Goal: Task Accomplishment & Management: Use online tool/utility

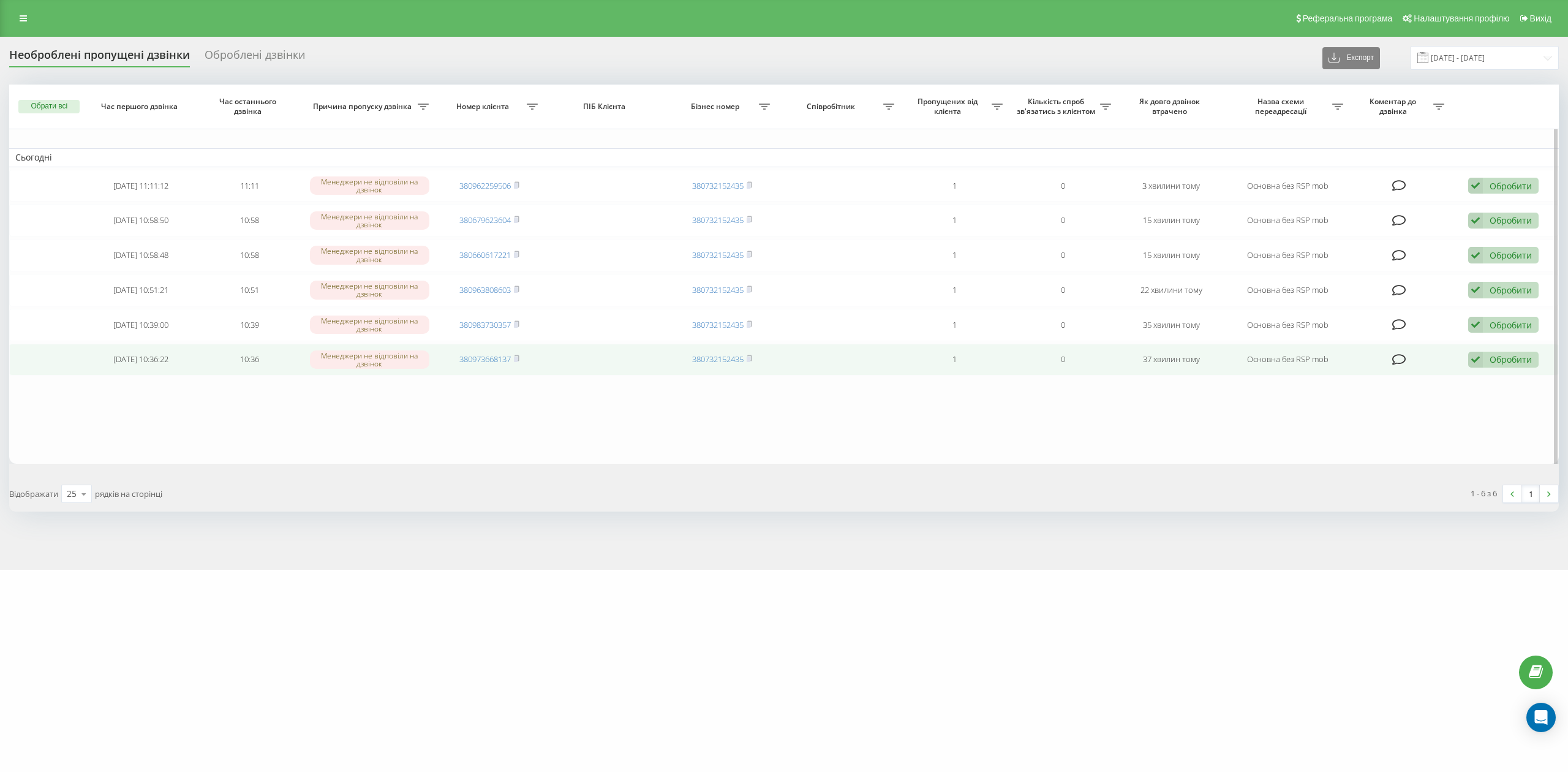
click at [1506, 365] on div "Обробити" at bounding box center [1511, 359] width 42 height 11
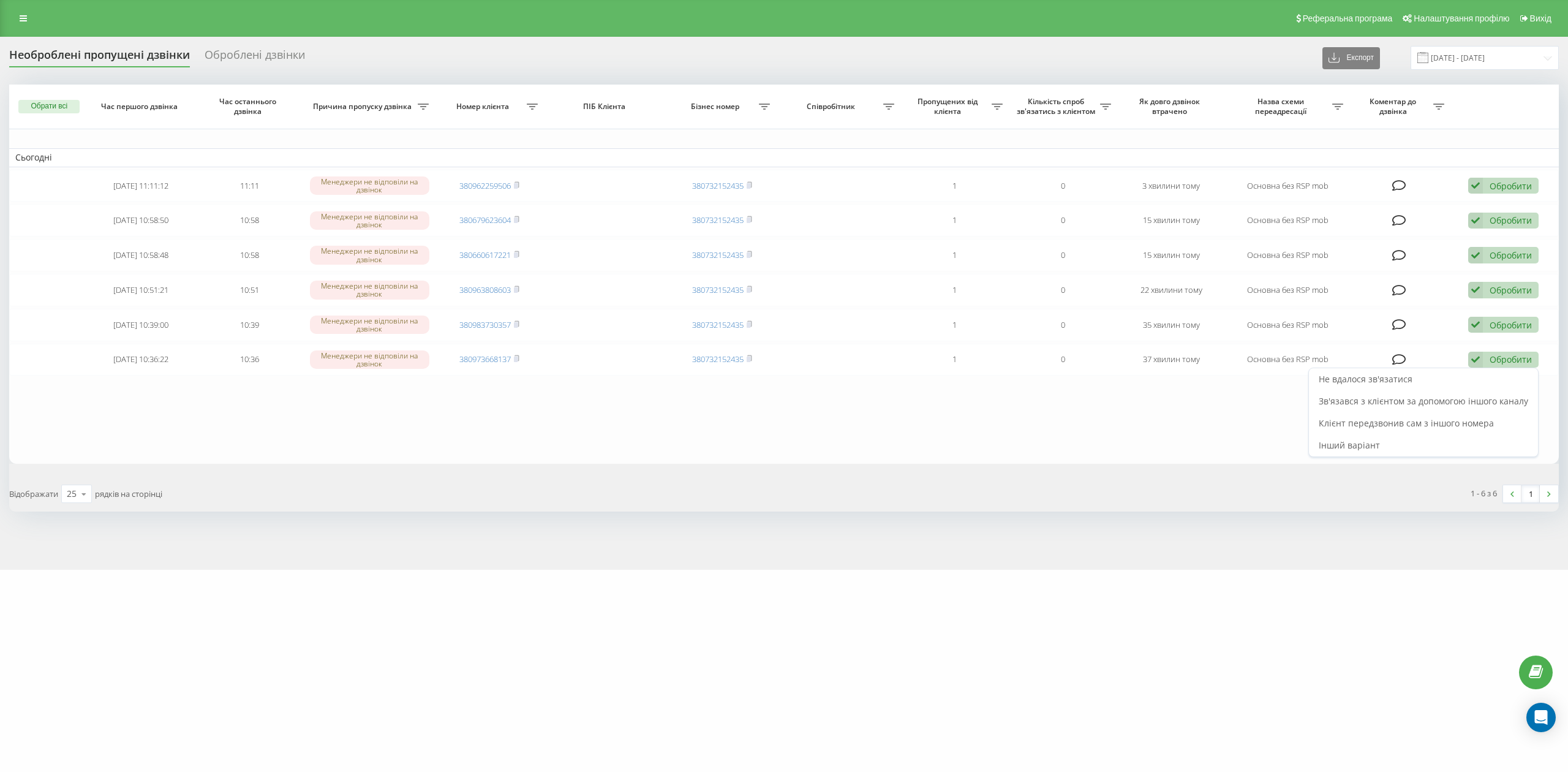
click at [1491, 375] on div "Не вдалося зв'язатися" at bounding box center [1423, 379] width 229 height 22
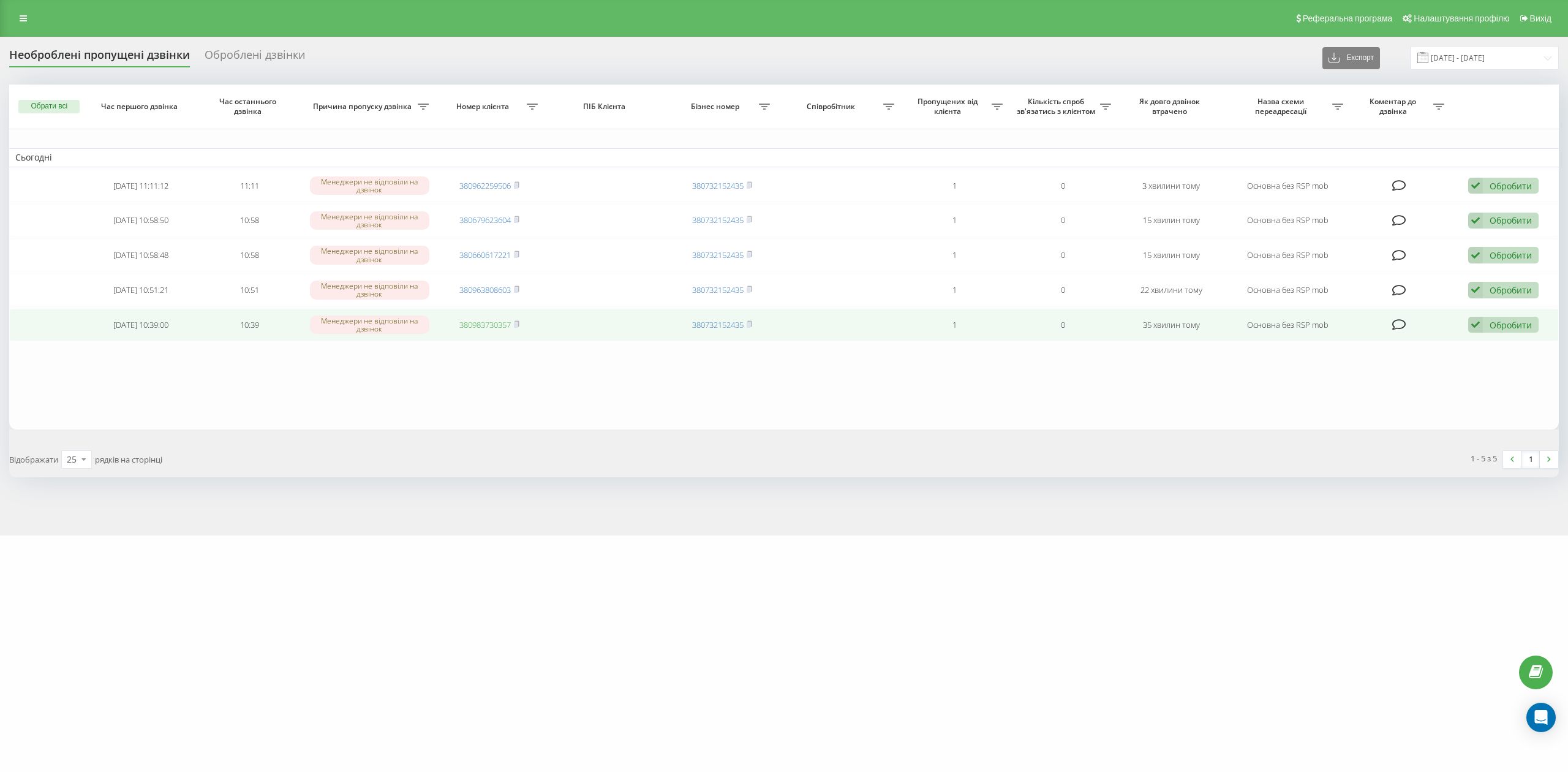
click at [485, 326] on link "380983730357" at bounding box center [485, 324] width 52 height 11
click at [1507, 326] on div "Обробити" at bounding box center [1511, 325] width 42 height 11
click at [1459, 352] on div "Не вдалося зв'язатися" at bounding box center [1423, 344] width 229 height 22
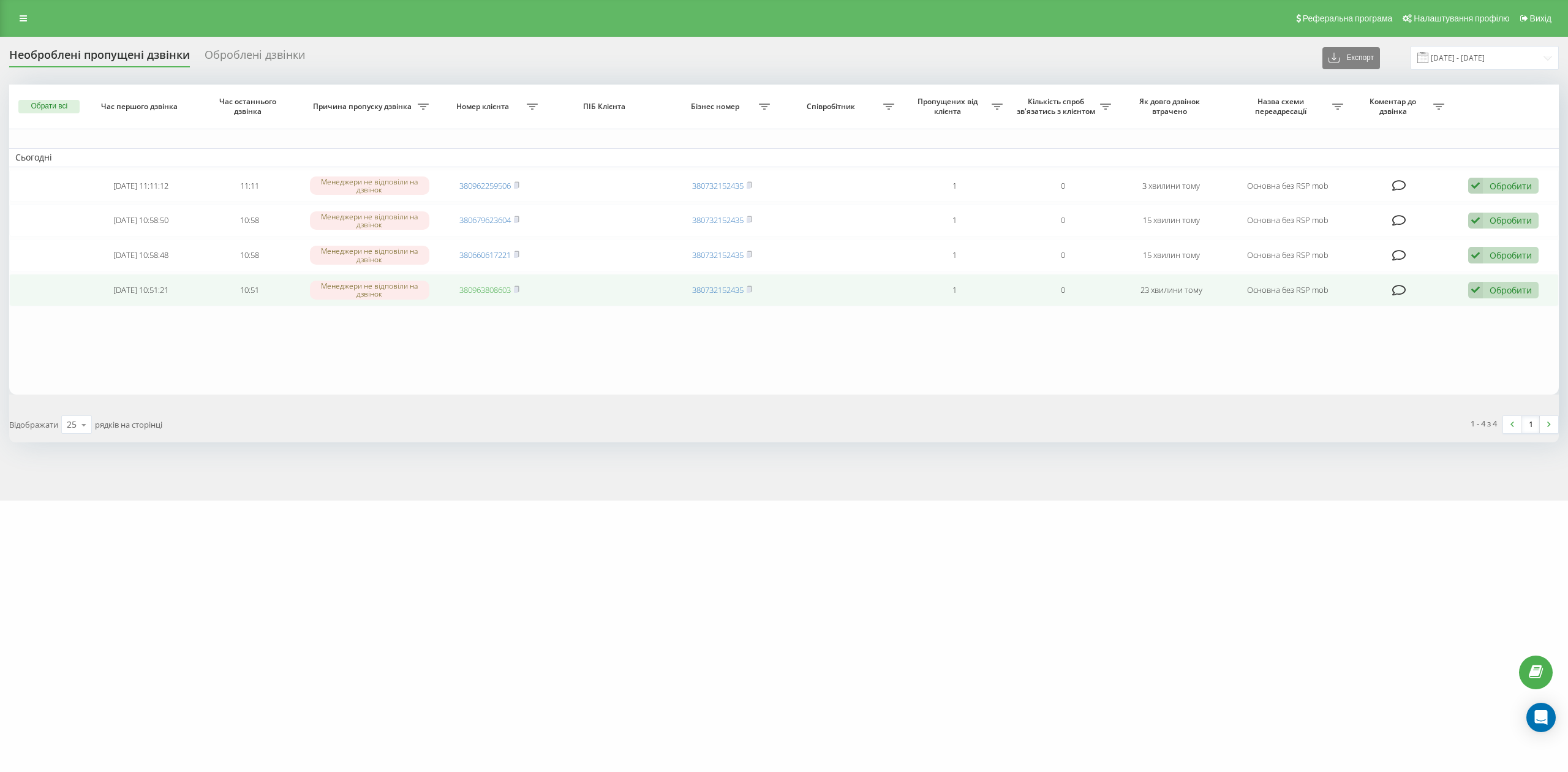
click at [478, 287] on link "380963808603" at bounding box center [485, 289] width 52 height 11
click at [1513, 285] on div "Обробити Не вдалося зв'язатися Зв'язався з клієнтом за допомогою іншого каналу …" at bounding box center [1503, 290] width 71 height 16
click at [1454, 317] on div "Не вдалося зв'язатися" at bounding box center [1423, 310] width 229 height 22
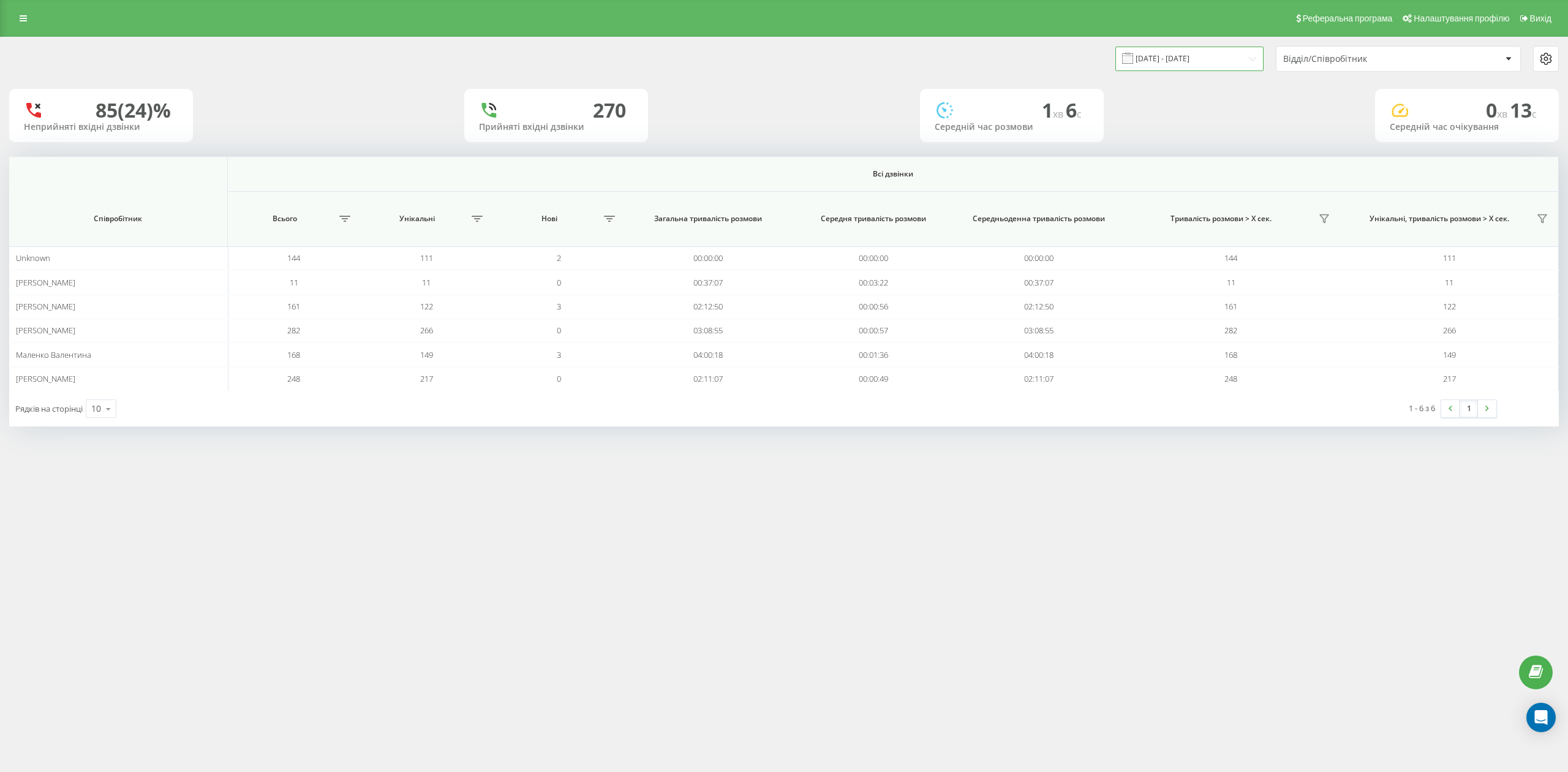
click at [1201, 57] on input "[DATE] - [DATE]" at bounding box center [1189, 58] width 148 height 24
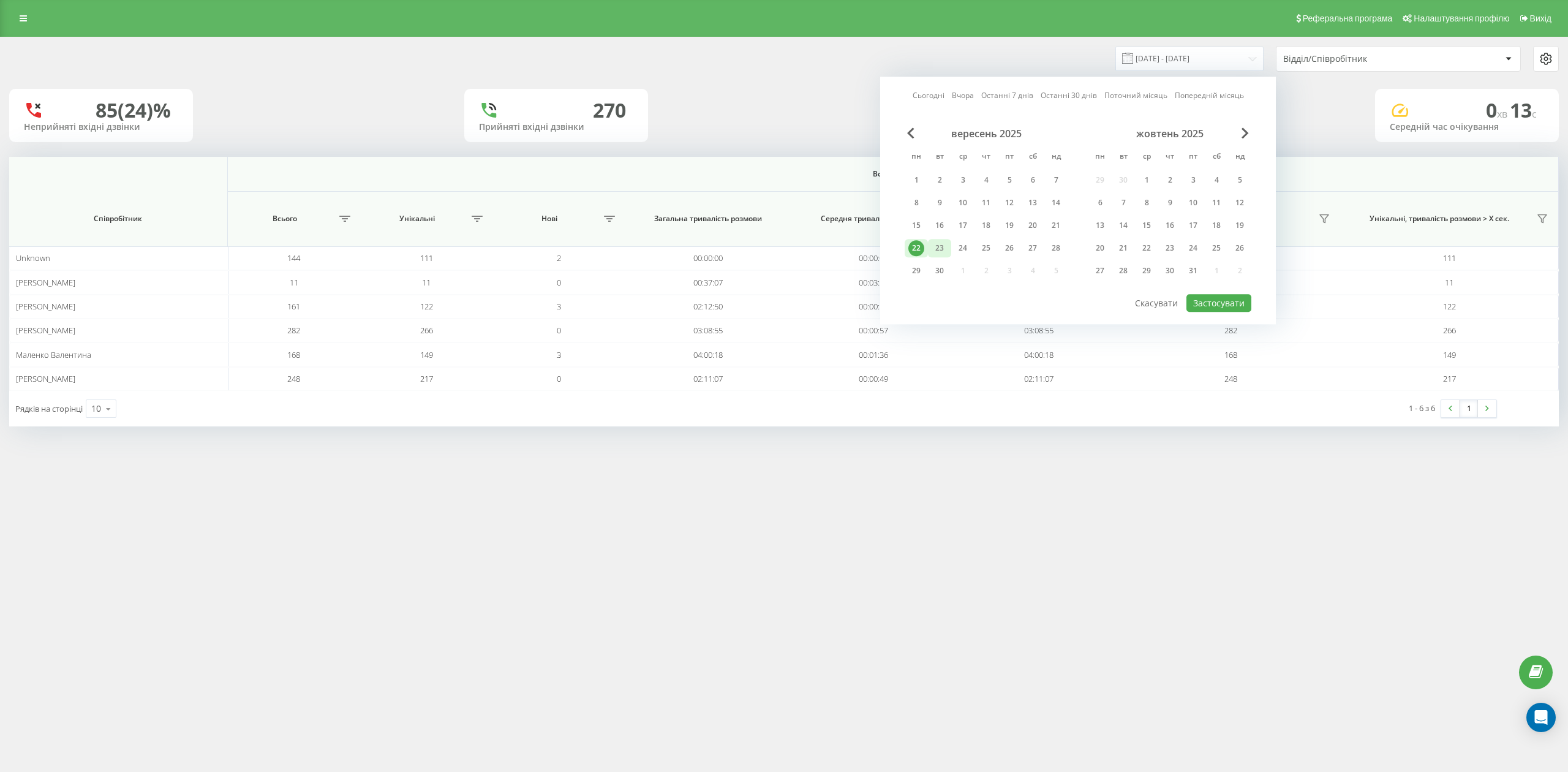
click at [939, 251] on div "23" at bounding box center [939, 247] width 16 height 16
click at [1230, 302] on button "Застосувати" at bounding box center [1218, 303] width 65 height 18
type input "[DATE] - [DATE]"
